Goal: Task Accomplishment & Management: Use online tool/utility

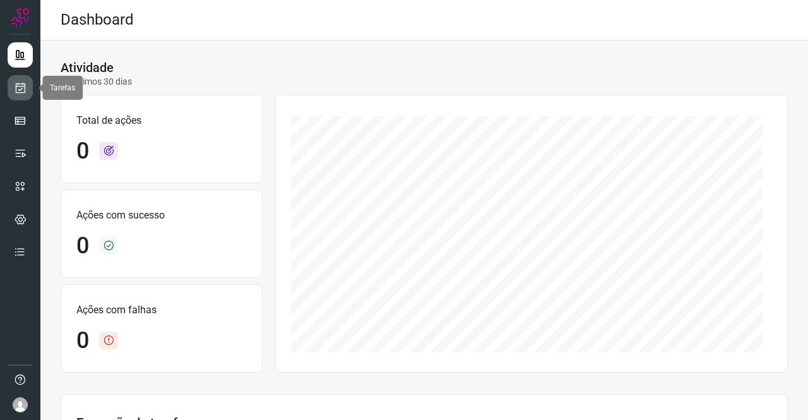
click at [26, 92] on icon at bounding box center [20, 87] width 13 height 13
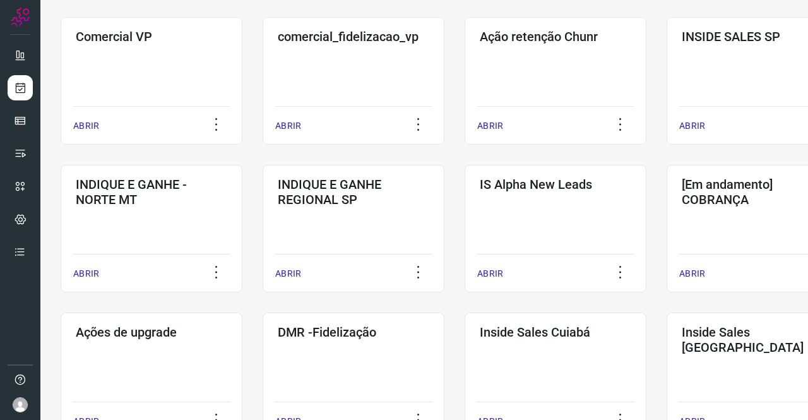
scroll to position [393, 0]
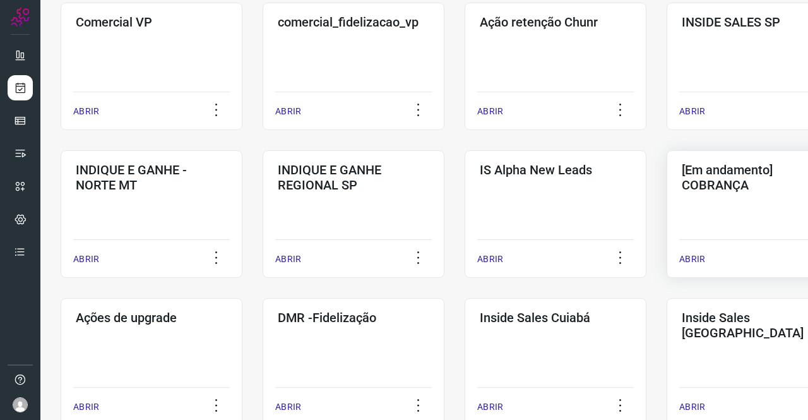
click at [737, 211] on div "[Em andamento] COBRANÇA ABRIR" at bounding box center [758, 213] width 182 height 127
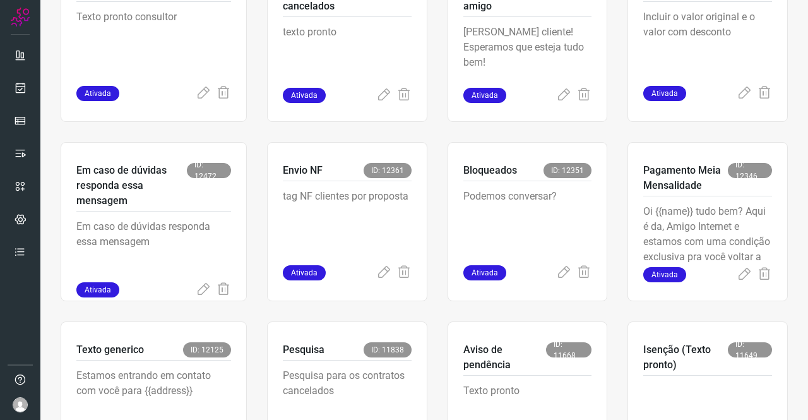
scroll to position [504, 0]
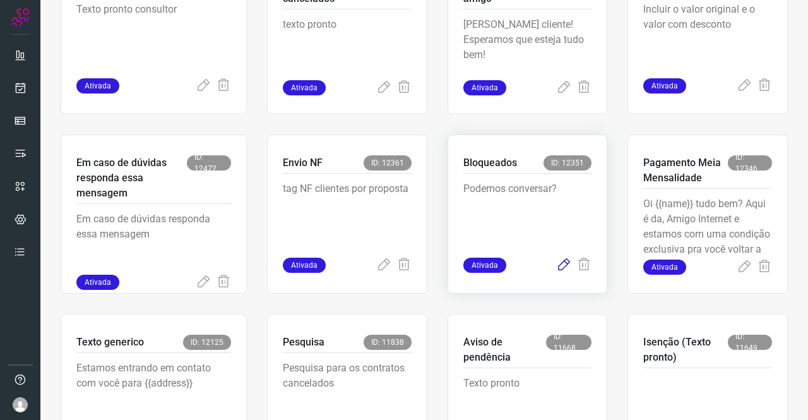
click at [556, 270] on icon at bounding box center [563, 265] width 15 height 15
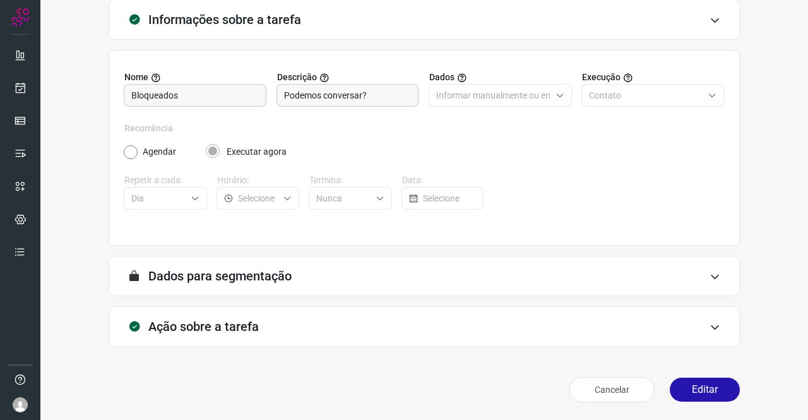
scroll to position [73, 0]
click at [244, 307] on div "Ação sobre a tarefa" at bounding box center [424, 327] width 631 height 40
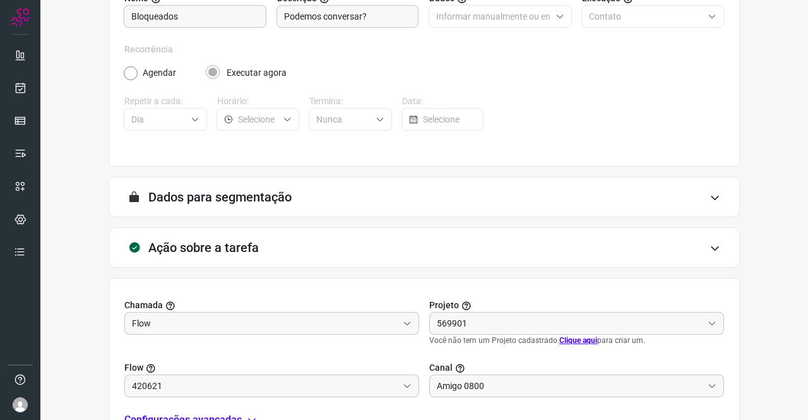
scroll to position [272, 0]
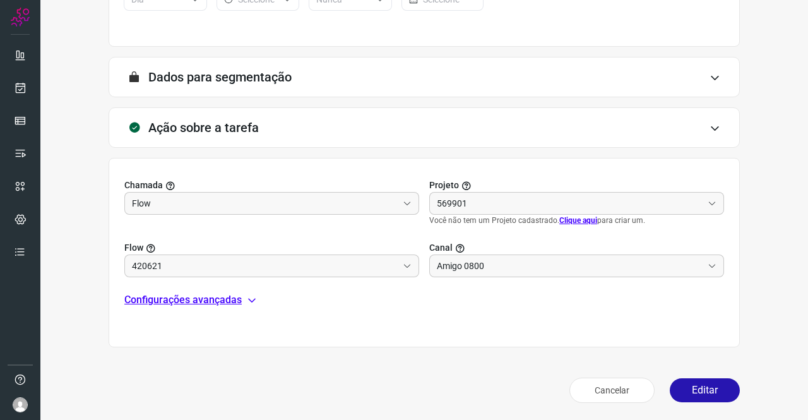
type input "Clientes Bloqueados - Texto generico"
type input "Cobrança"
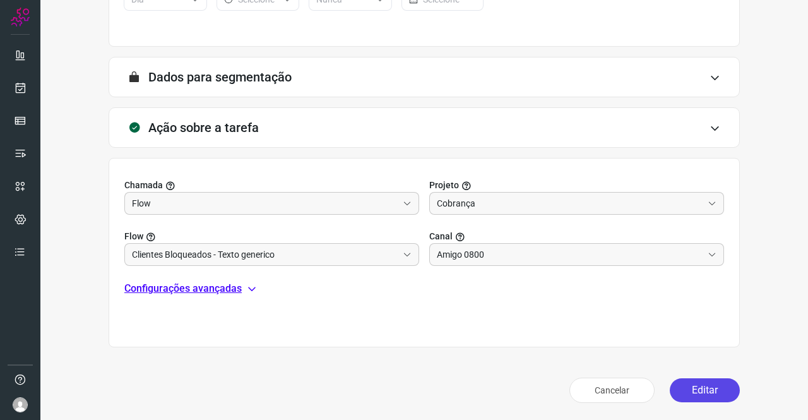
click at [704, 391] on button "Editar" at bounding box center [705, 390] width 70 height 24
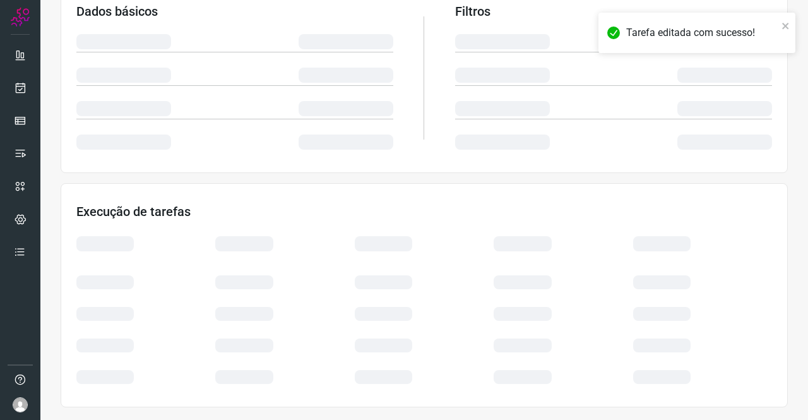
scroll to position [230, 0]
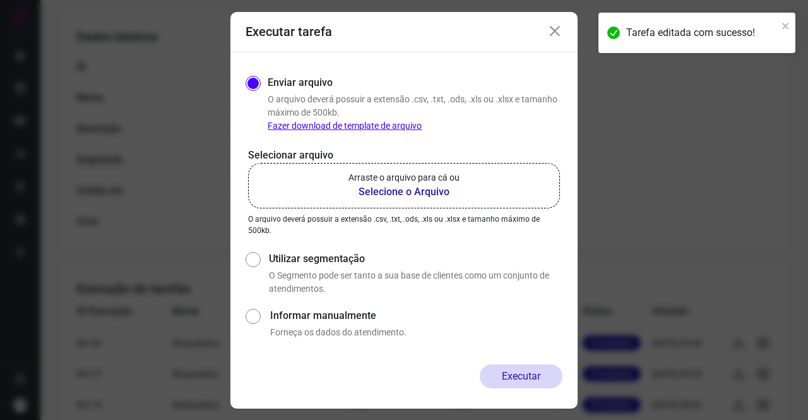
click at [406, 189] on b "Selecione o Arquivo" at bounding box center [403, 191] width 111 height 15
click at [0, 0] on input "Arraste o arquivo para cá ou Selecione o Arquivo" at bounding box center [0, 0] width 0 height 0
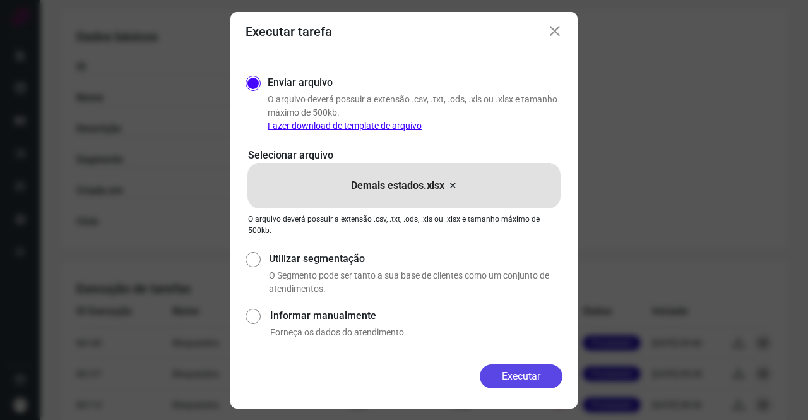
click at [521, 376] on button "Executar" at bounding box center [521, 376] width 83 height 24
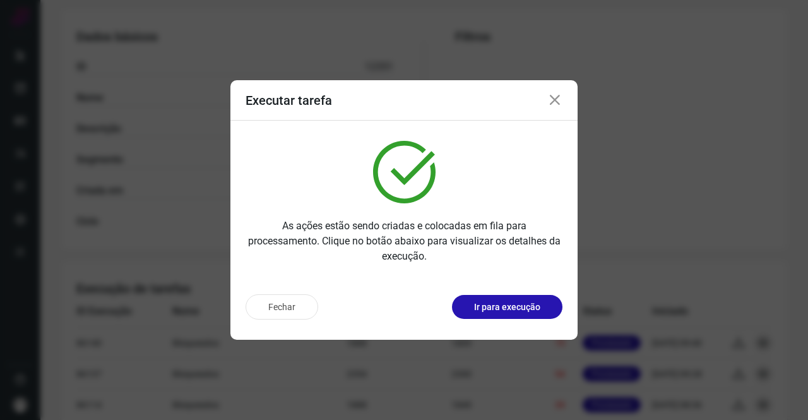
click at [555, 98] on icon at bounding box center [554, 100] width 15 height 15
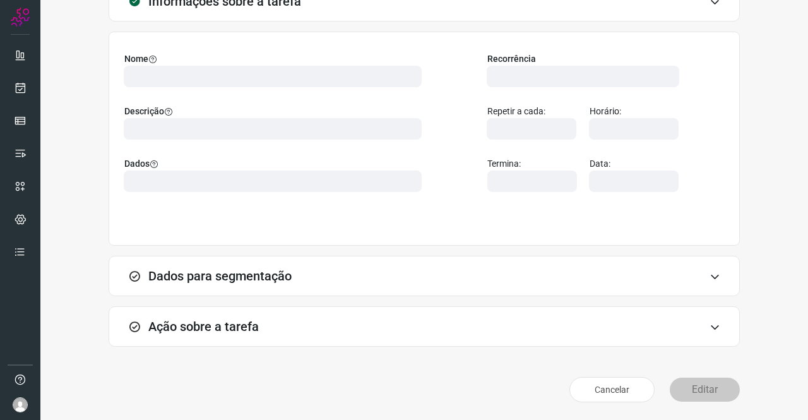
scroll to position [73, 0]
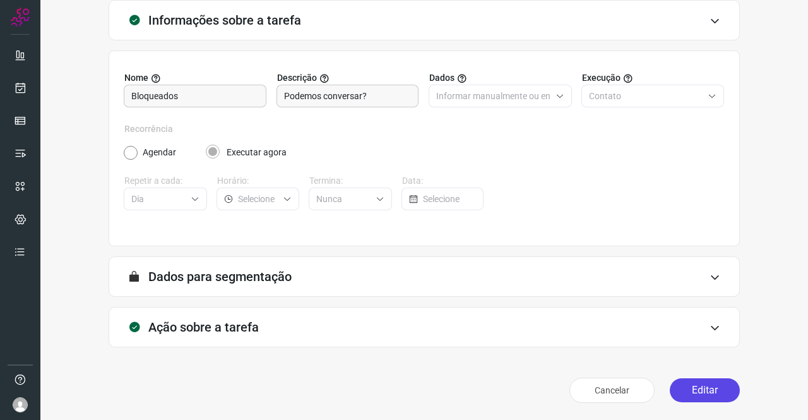
click at [672, 393] on button "Editar" at bounding box center [705, 390] width 70 height 24
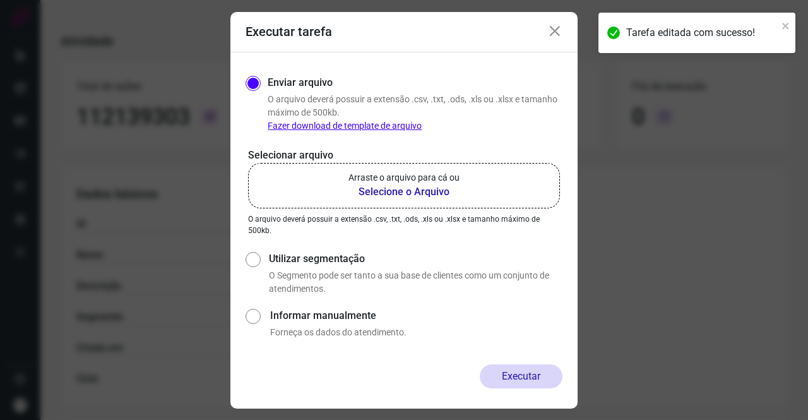
click at [418, 199] on b "Selecione o Arquivo" at bounding box center [403, 191] width 111 height 15
click at [0, 0] on input "Arraste o arquivo para cá ou Selecione o Arquivo" at bounding box center [0, 0] width 0 height 0
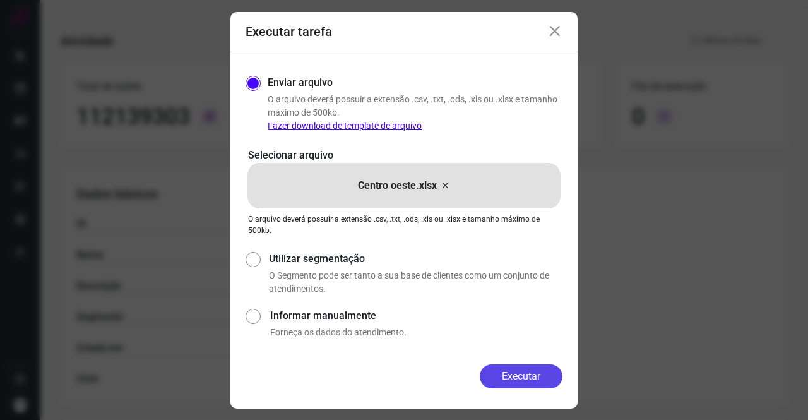
click at [497, 379] on button "Executar" at bounding box center [521, 376] width 83 height 24
